Goal: Information Seeking & Learning: Check status

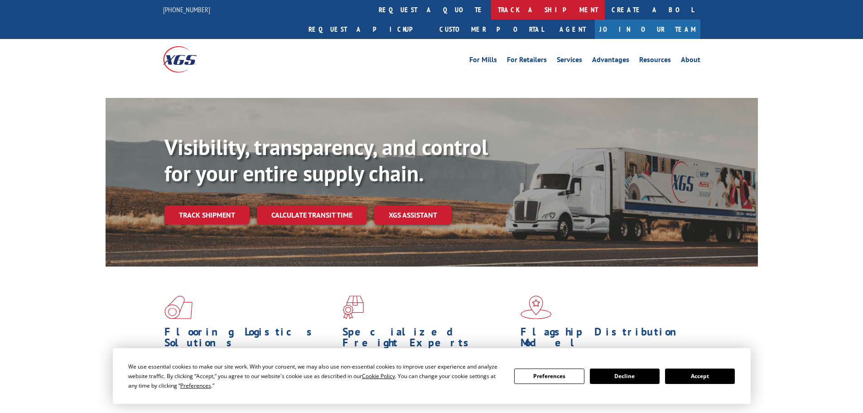
click at [491, 9] on link "track a shipment" at bounding box center [548, 9] width 114 height 19
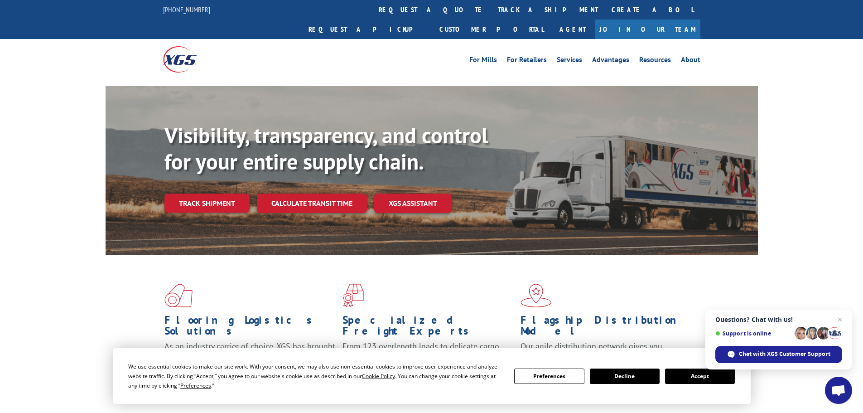
click at [690, 376] on button "Accept" at bounding box center [700, 375] width 70 height 15
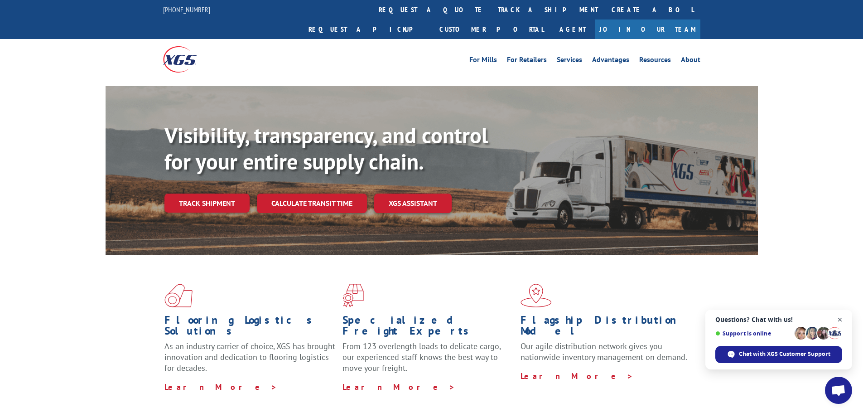
click at [840, 320] on span "Close chat" at bounding box center [839, 319] width 11 height 11
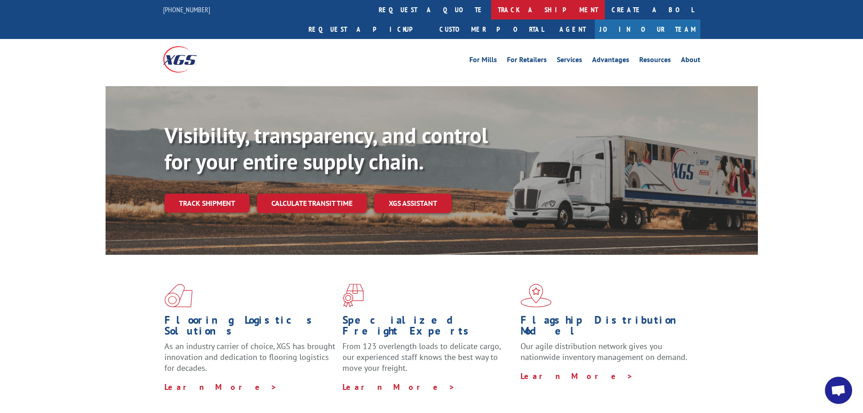
click at [491, 9] on link "track a shipment" at bounding box center [548, 9] width 114 height 19
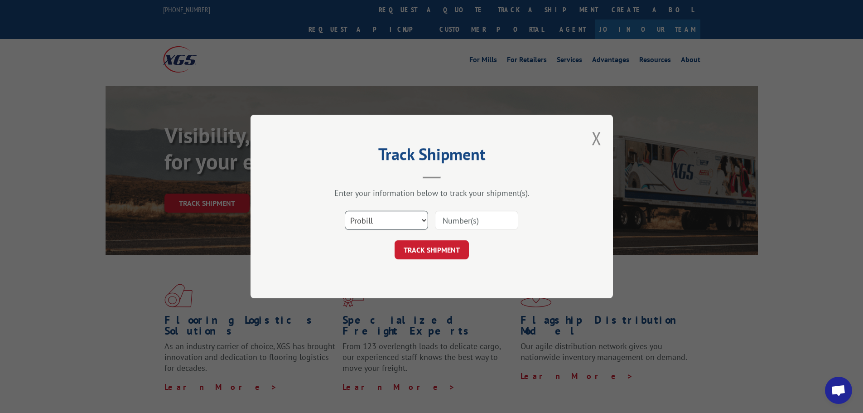
click at [399, 215] on select "Select category... Probill BOL PO" at bounding box center [386, 220] width 83 height 19
select select "po"
click at [345, 211] on select "Select category... Probill BOL PO" at bounding box center [386, 220] width 83 height 19
click at [454, 214] on input at bounding box center [476, 220] width 83 height 19
paste input "12537222"
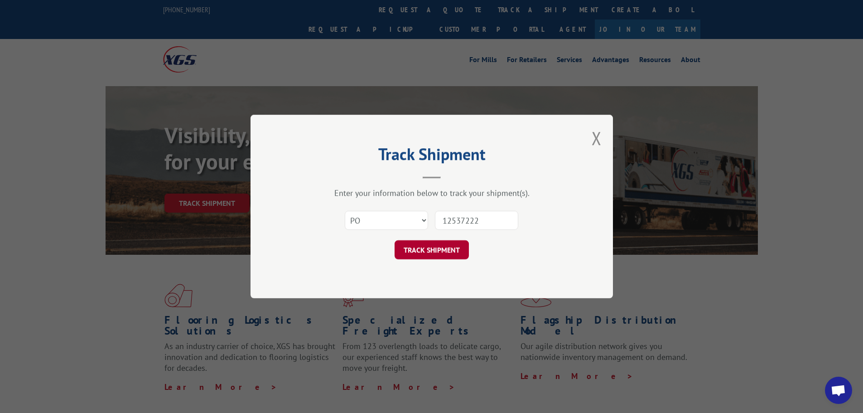
type input "12537222"
click at [437, 252] on button "TRACK SHIPMENT" at bounding box center [431, 249] width 74 height 19
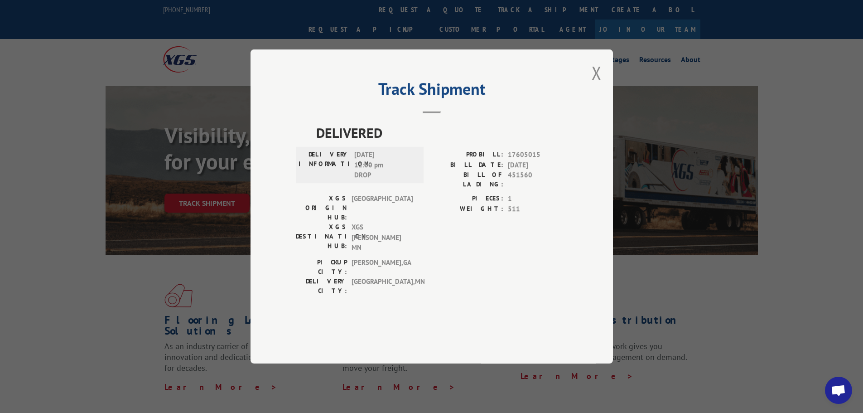
click at [597, 85] on button "Close modal" at bounding box center [596, 73] width 10 height 24
